Goal: Task Accomplishment & Management: Use online tool/utility

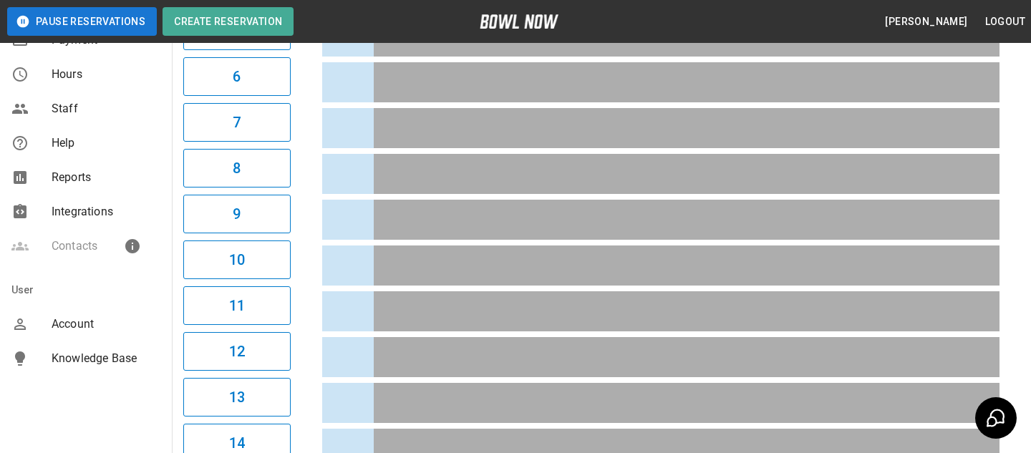
scroll to position [0, 2770]
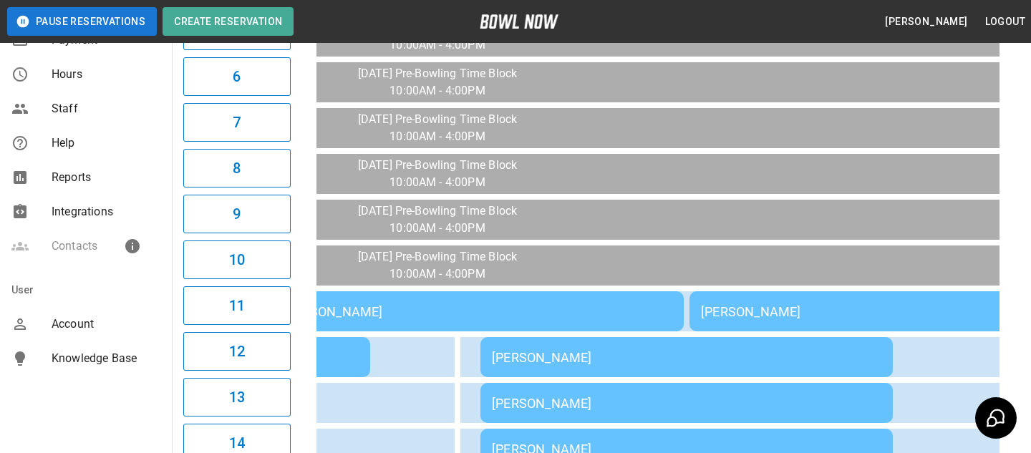
click at [72, 357] on span "Knowledge Base" at bounding box center [106, 358] width 109 height 17
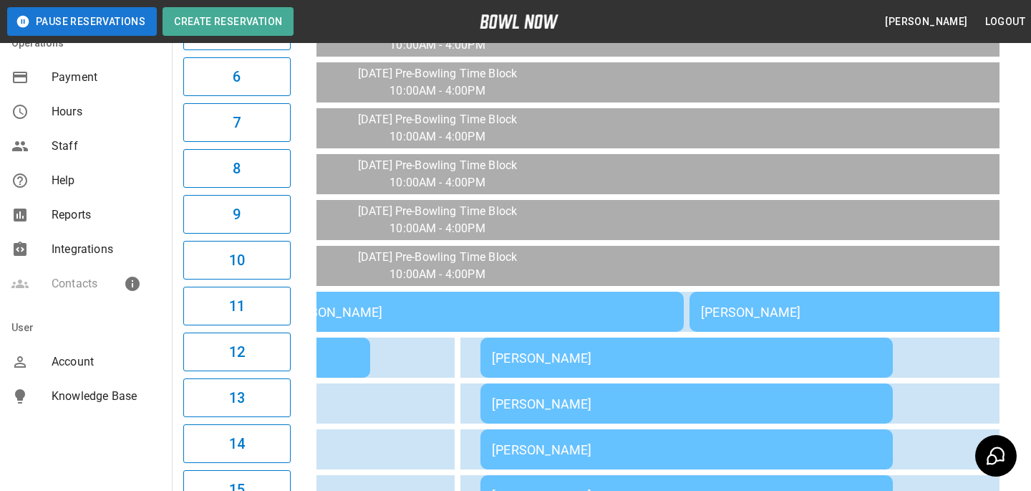
scroll to position [403, 0]
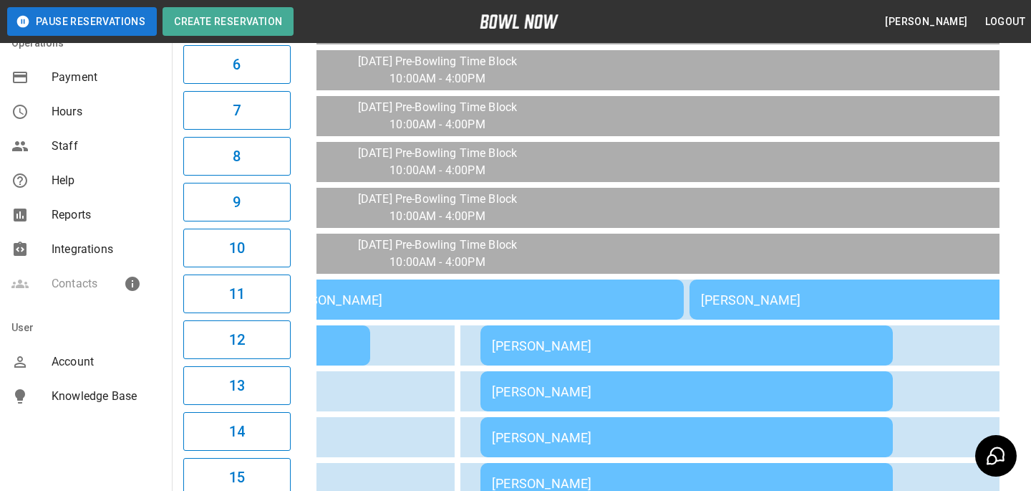
click at [118, 348] on div "Account" at bounding box center [86, 362] width 172 height 34
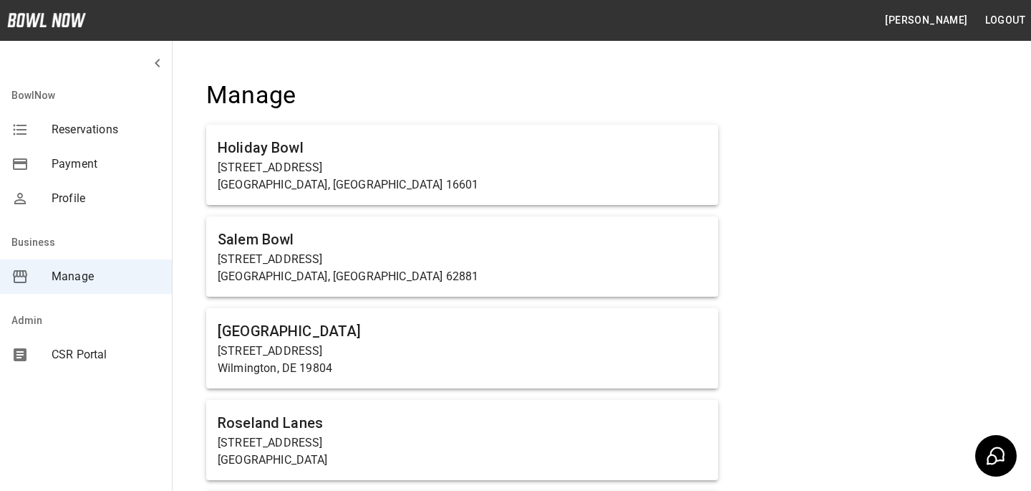
scroll to position [7695, 0]
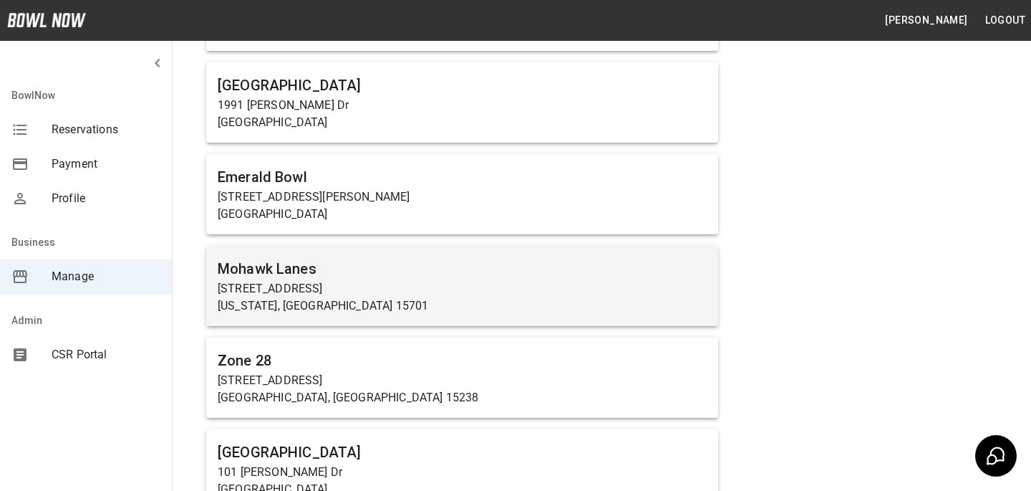
click at [381, 297] on p "[US_STATE], [GEOGRAPHIC_DATA] 15701" at bounding box center [462, 305] width 489 height 17
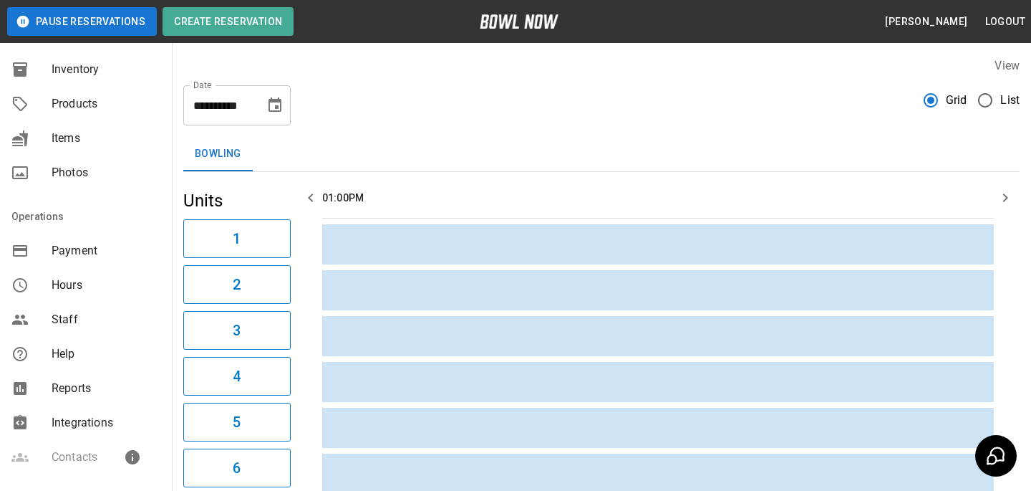
scroll to position [155, 0]
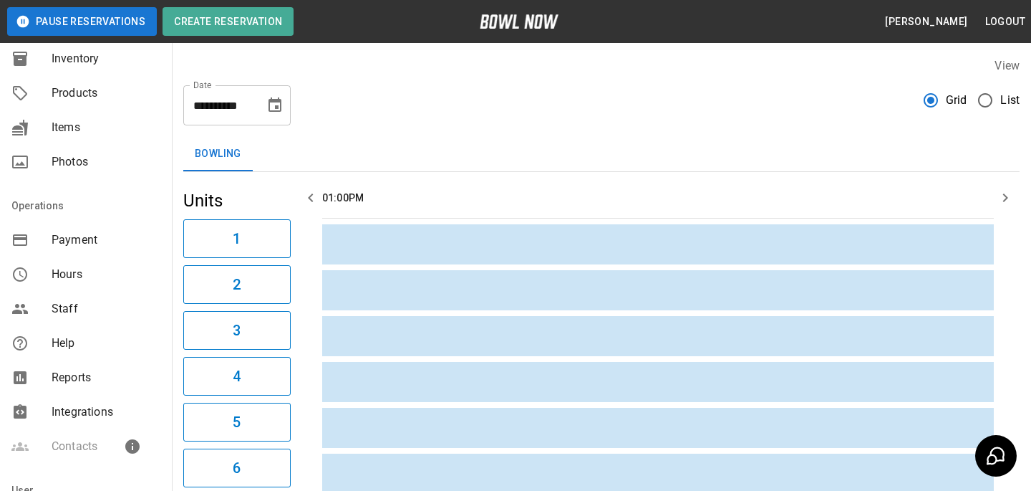
click at [116, 419] on span "Integrations" at bounding box center [106, 411] width 109 height 17
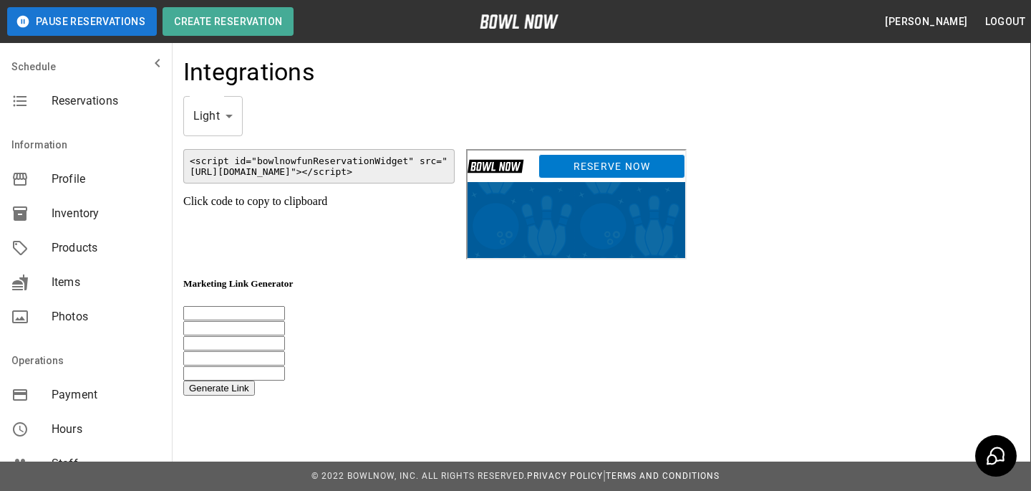
click at [683, 162] on link "Reserve Now" at bounding box center [610, 164] width 147 height 24
click at [383, 149] on code "<script id="bowlnowfunReservationWidget" src="[URL][DOMAIN_NAME]"></script>" at bounding box center [318, 166] width 271 height 34
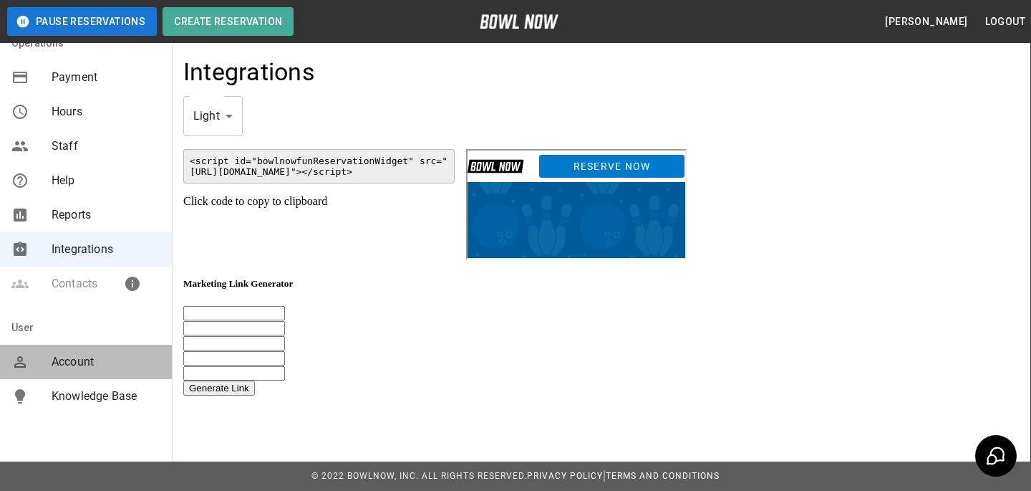
click at [82, 357] on span "Account" at bounding box center [106, 361] width 109 height 17
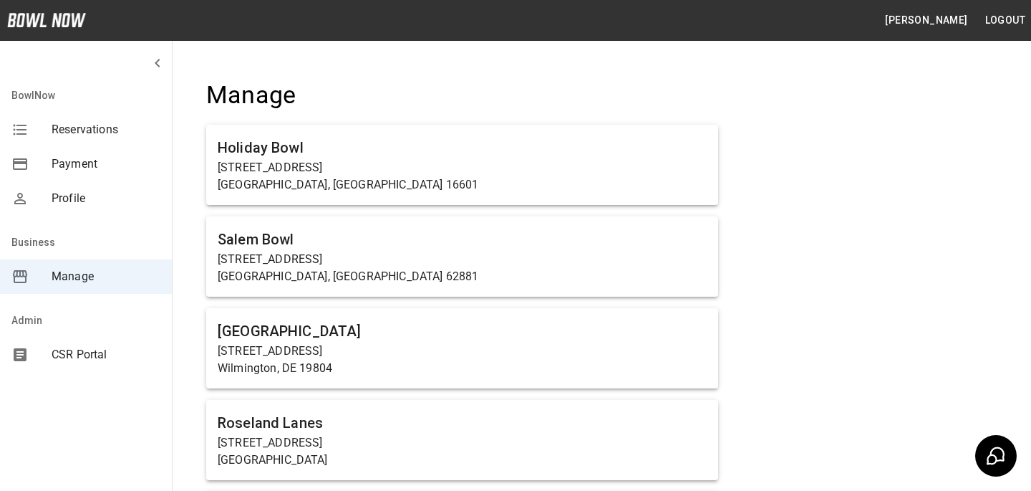
scroll to position [3753, 0]
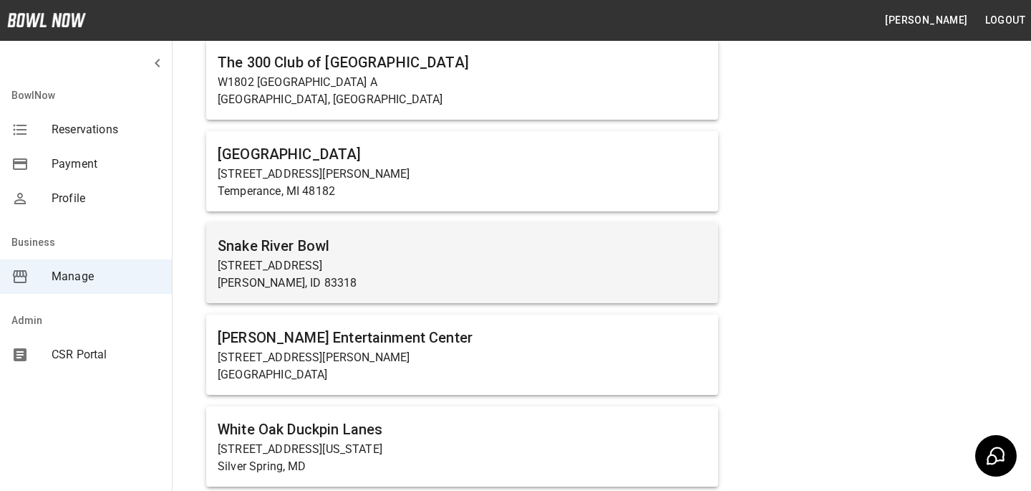
click at [375, 271] on p "[STREET_ADDRESS]" at bounding box center [462, 265] width 489 height 17
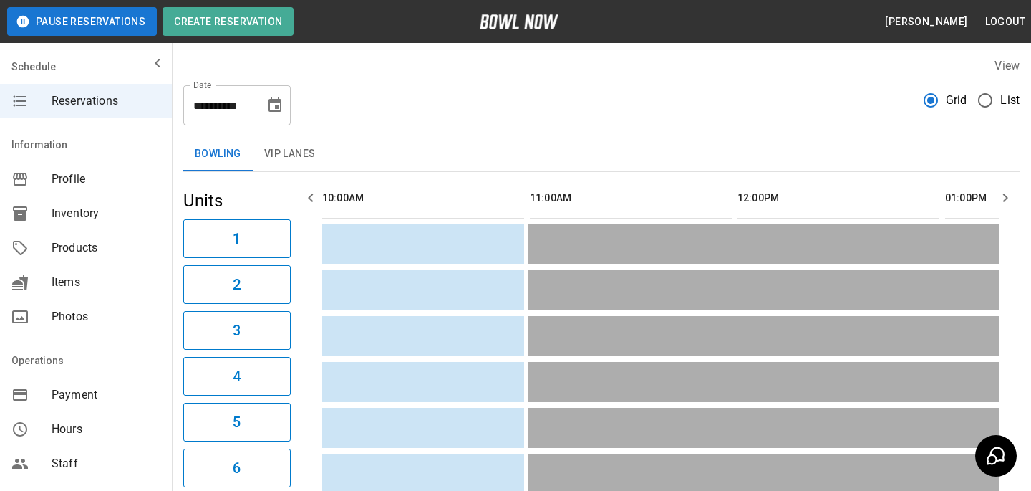
scroll to position [0, 1039]
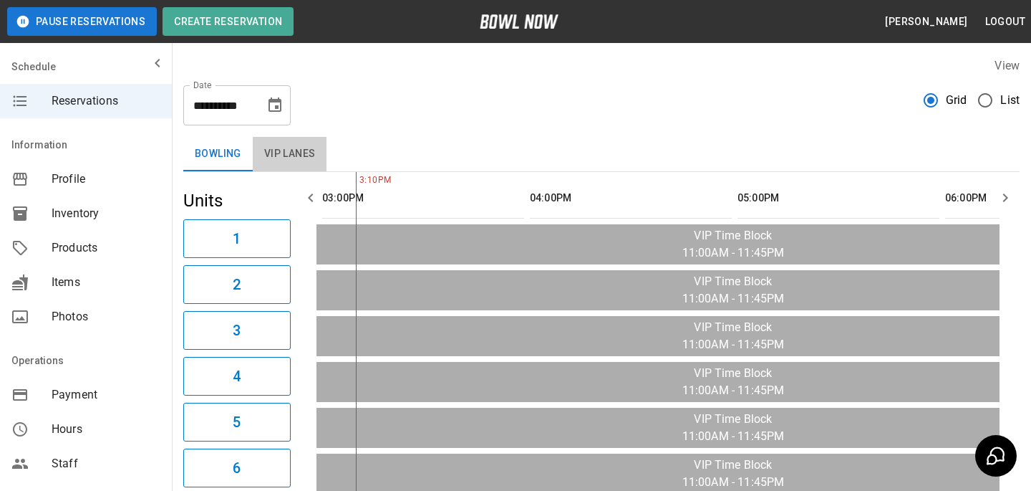
click at [299, 150] on button "VIP Lanes" at bounding box center [290, 154] width 74 height 34
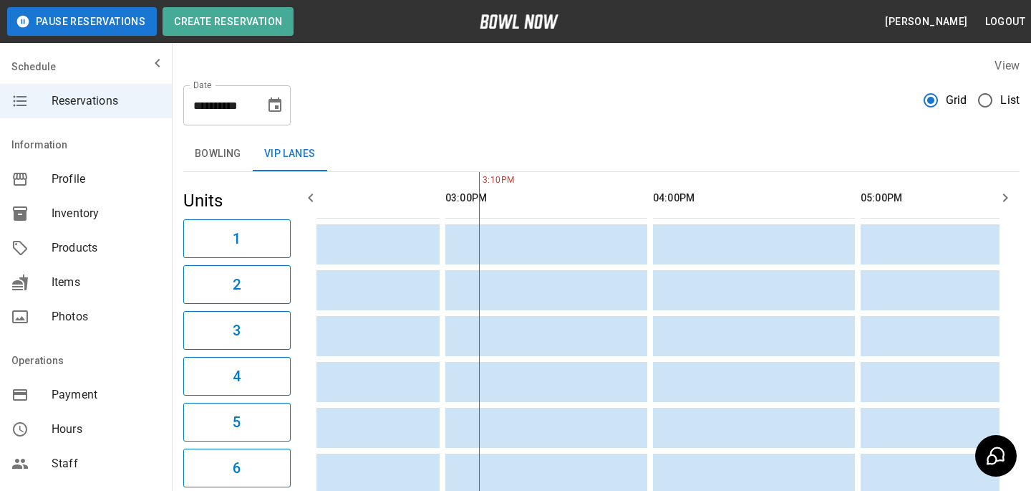
scroll to position [0, 1405]
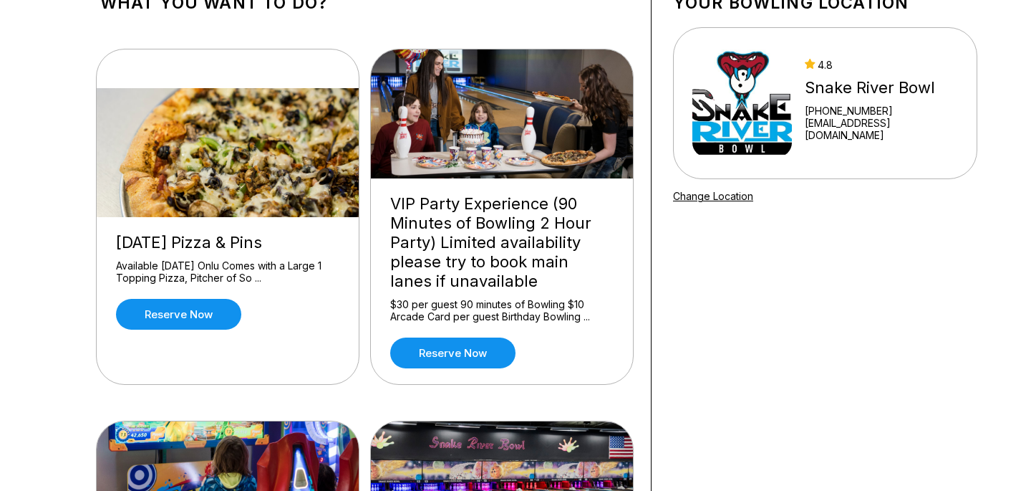
scroll to position [107, 0]
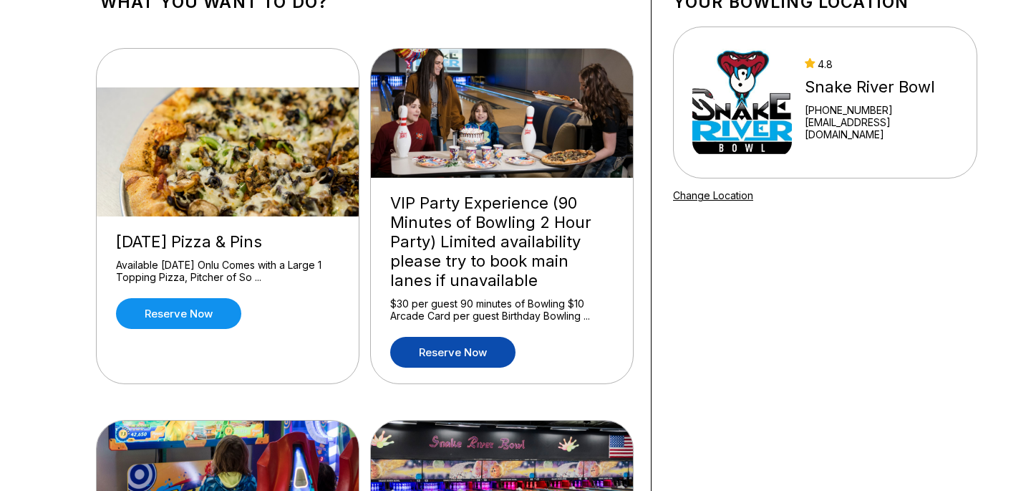
click at [453, 348] on link "Reserve now" at bounding box center [452, 352] width 125 height 31
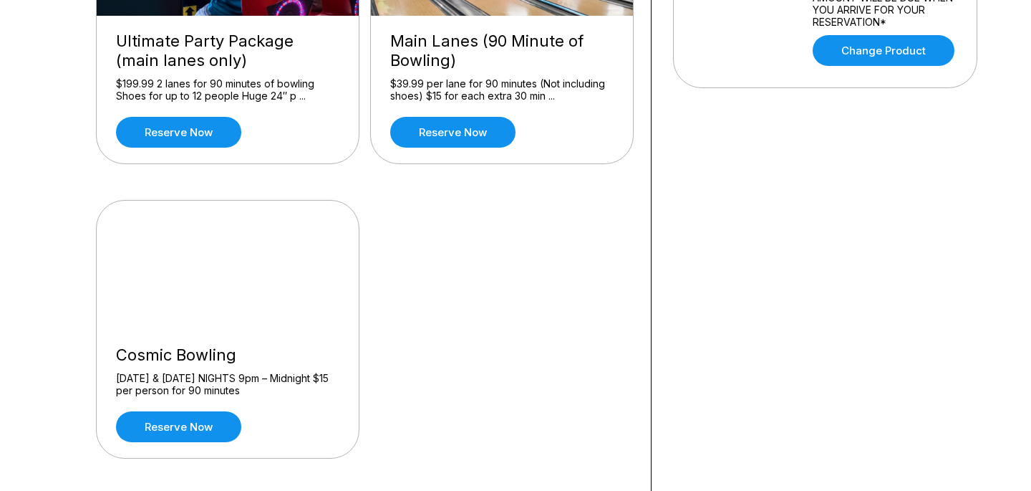
scroll to position [655, 0]
